Goal: Information Seeking & Learning: Compare options

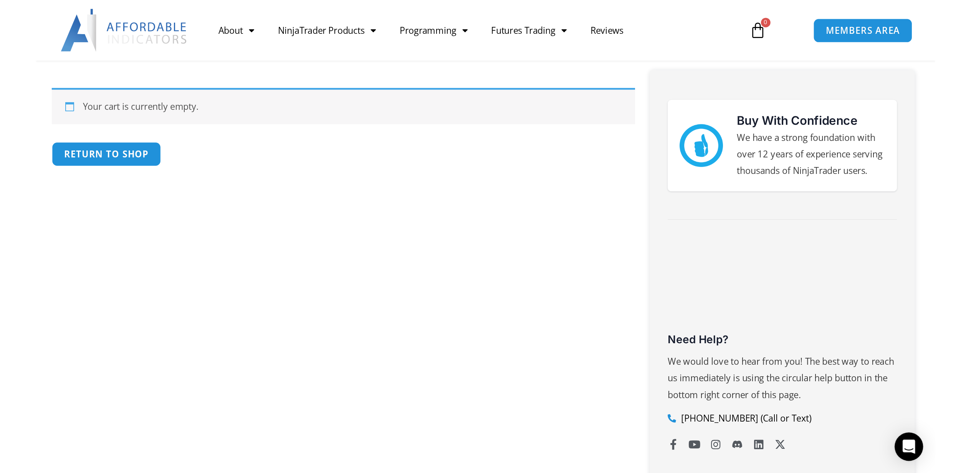
scroll to position [137, 0]
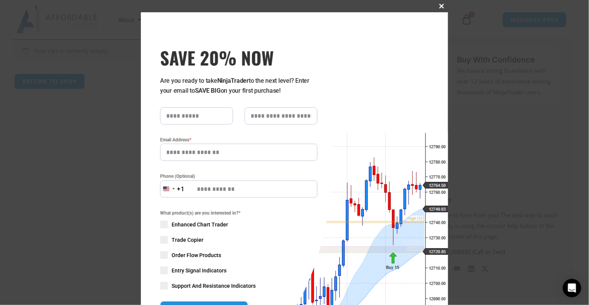
click at [437, 9] on button "Close this module" at bounding box center [442, 6] width 12 height 12
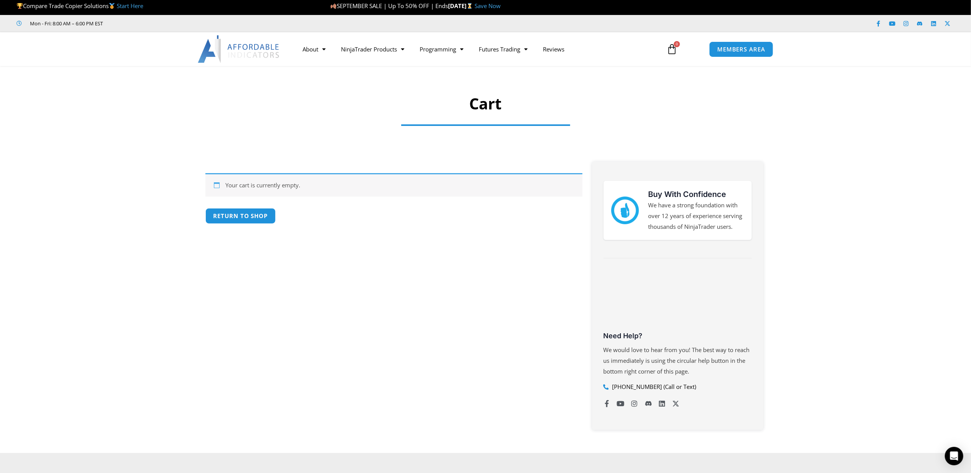
scroll to position [0, 0]
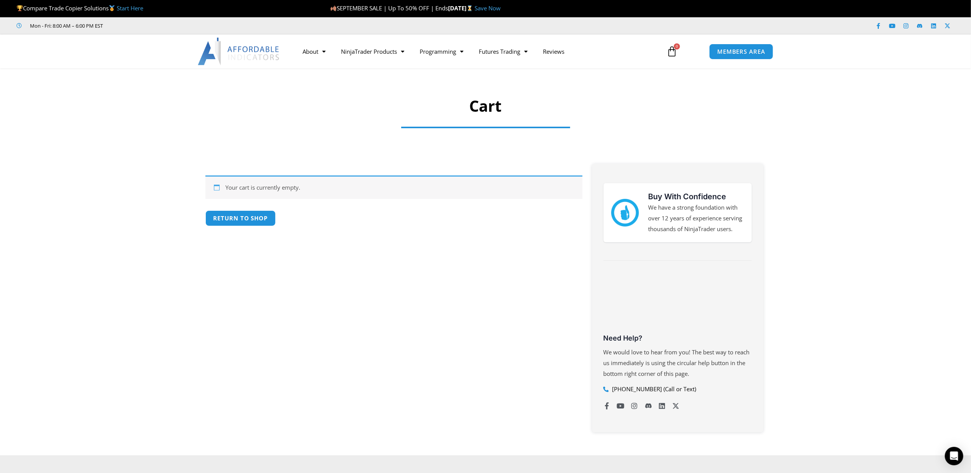
click at [134, 8] on link "Start Here" at bounding box center [130, 8] width 26 height 8
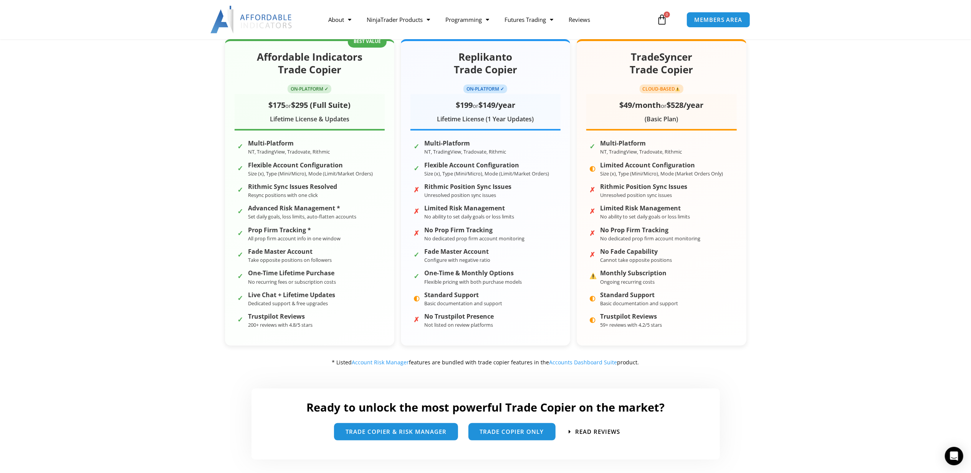
click at [844, 76] on section "Affordable Indicators Trade Copier ON-PLATFORM ✓ $175 or $295 (Full Suite) Life…" at bounding box center [485, 203] width 971 height 351
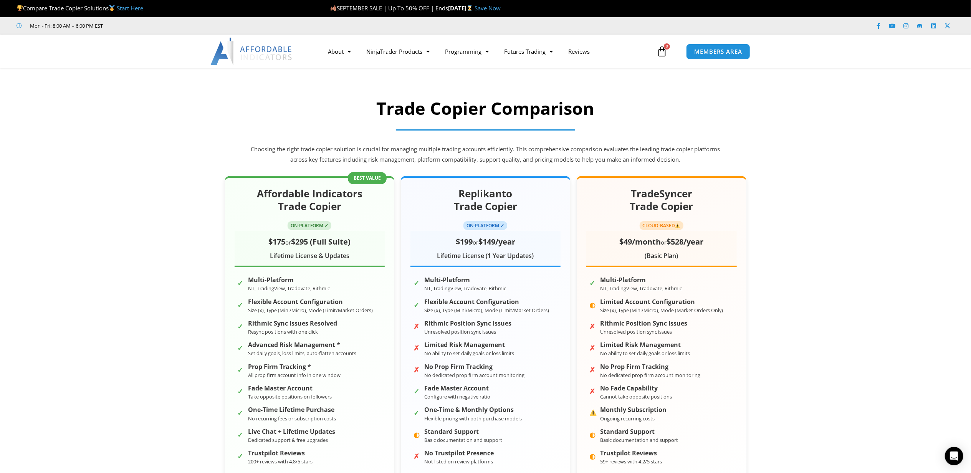
click at [372, 149] on p "Choosing the right trade copier solution is crucial for managing multiple tradi…" at bounding box center [485, 154] width 472 height 21
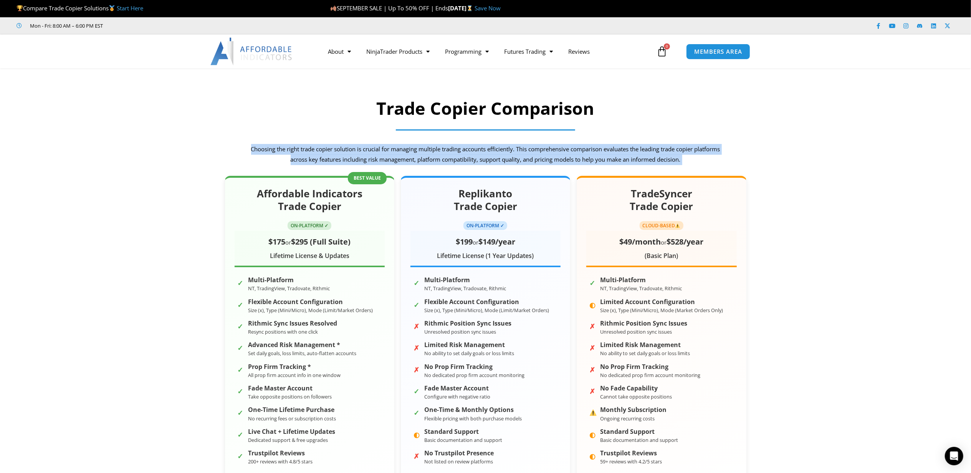
click at [372, 149] on p "Choosing the right trade copier solution is crucial for managing multiple tradi…" at bounding box center [485, 154] width 472 height 21
copy div "Choosing the right trade copier solution is crucial for managing multiple tradi…"
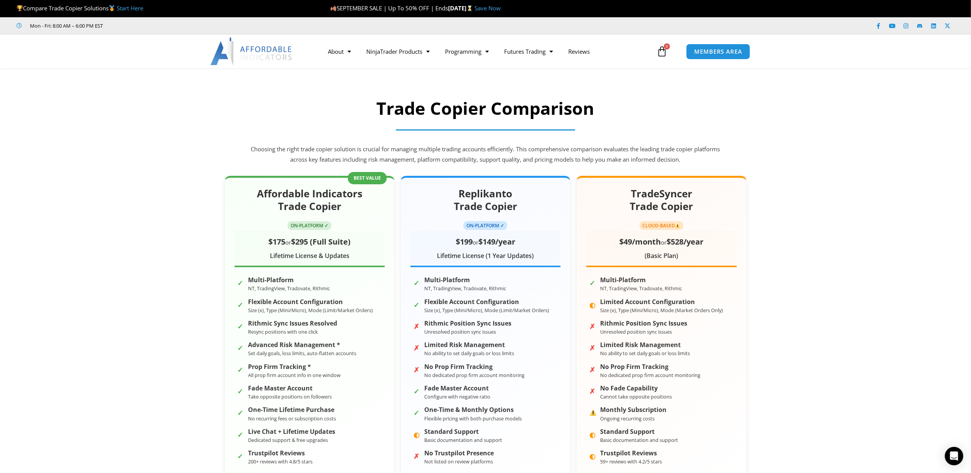
click at [24, 8] on span "Compare Trade Copier Solutions Start Here" at bounding box center [80, 8] width 127 height 8
drag, startPoint x: 17, startPoint y: 5, endPoint x: 69, endPoint y: 8, distance: 52.6
click at [69, 8] on span "Compare Trade Copier Solutions Start Here" at bounding box center [80, 8] width 127 height 8
drag, startPoint x: 117, startPoint y: 8, endPoint x: 53, endPoint y: 8, distance: 64.5
click at [58, 8] on span "Compare Trade Copier Solutions Start Here" at bounding box center [80, 8] width 127 height 8
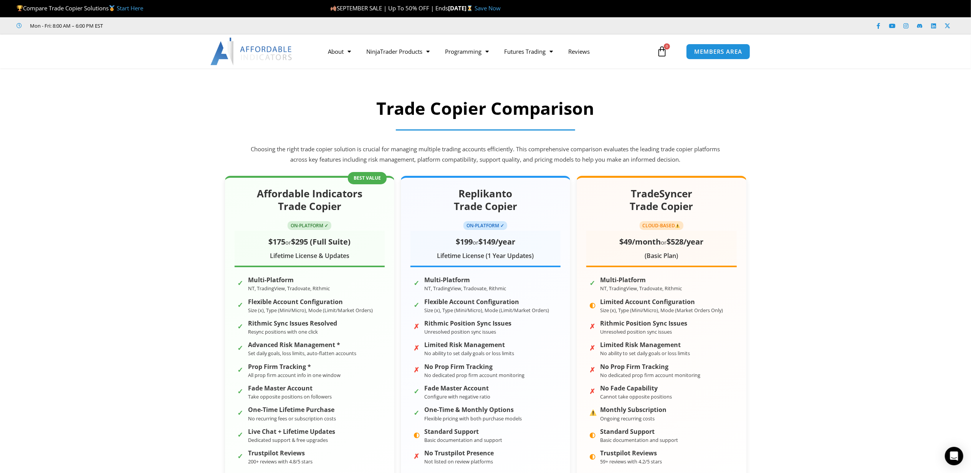
click at [45, 8] on span "Compare Trade Copier Solutions Start Here" at bounding box center [80, 8] width 127 height 8
copy div "Compare Trade Copier Solutions Start Here"
click at [123, 121] on section "Trade Copier Comparison Choosing the right trade copier solution is crucial for…" at bounding box center [485, 131] width 971 height 77
